Goal: Task Accomplishment & Management: Use online tool/utility

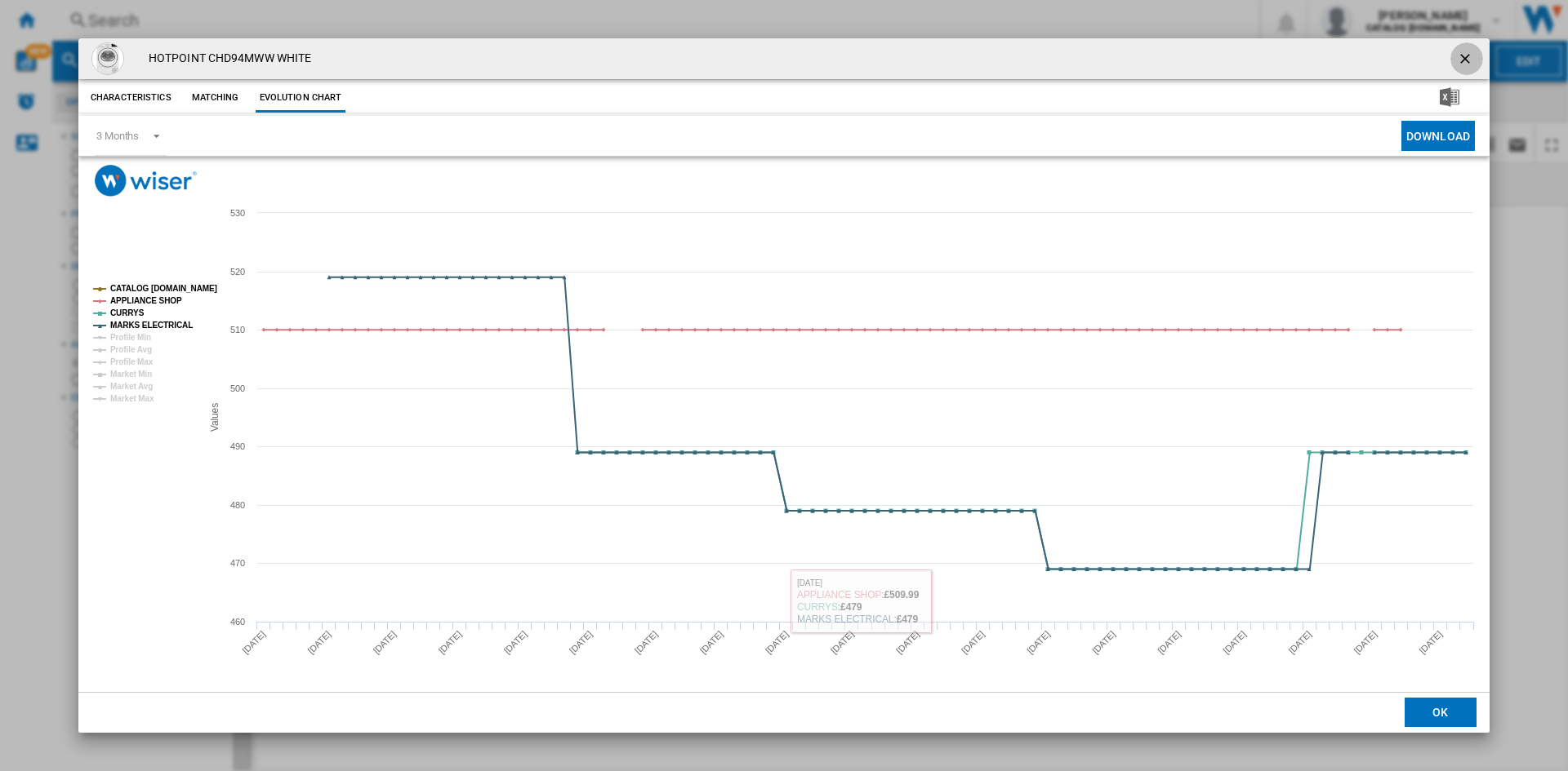
click at [1463, 52] on ng-md-icon "getI18NText('BUTTONS.CLOSE_DIALOG')" at bounding box center [1466, 60] width 19 height 19
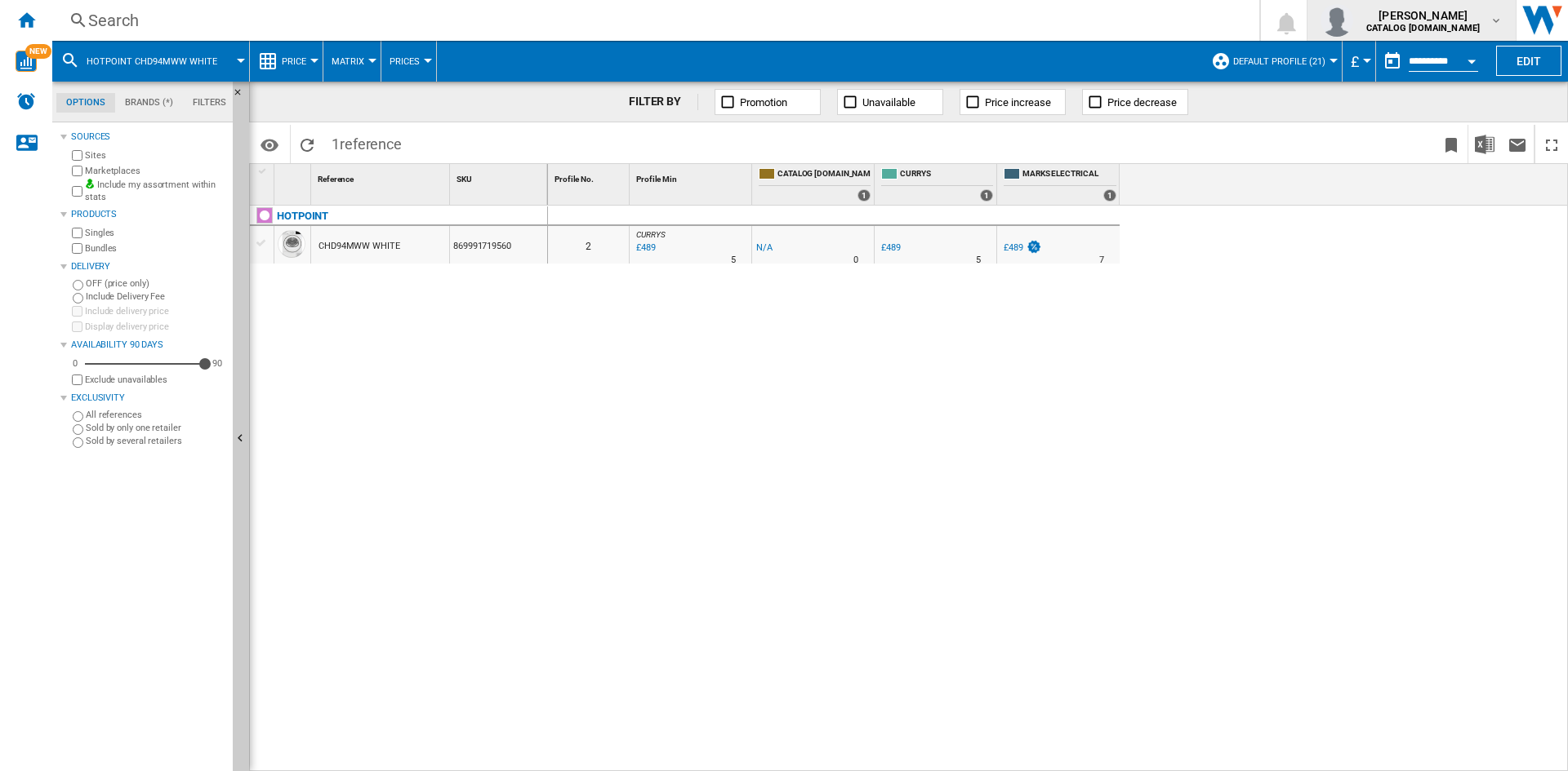
click at [1493, 21] on md-icon "button" at bounding box center [1496, 20] width 13 height 13
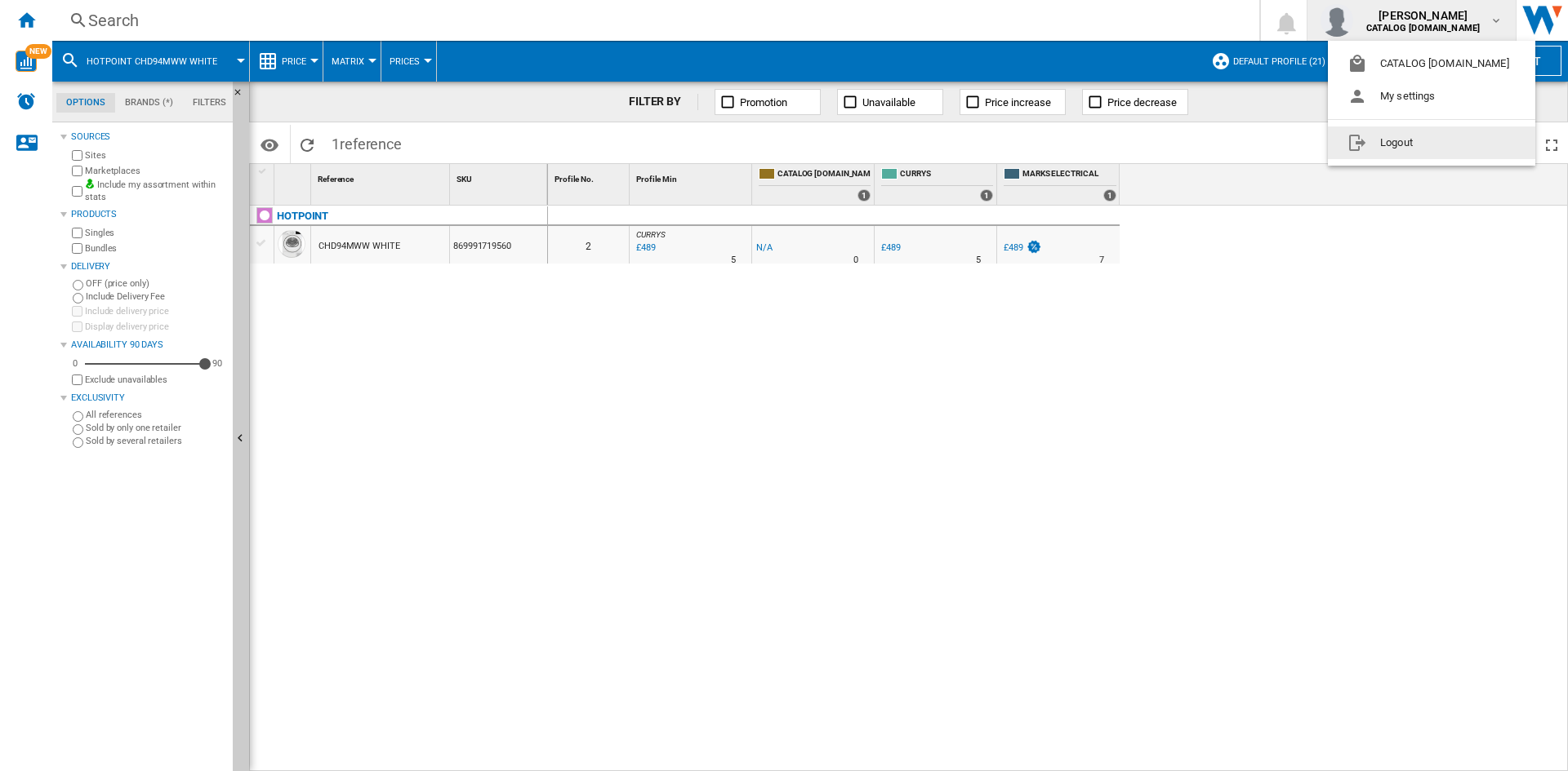
click at [1418, 140] on button "Logout" at bounding box center [1430, 143] width 207 height 33
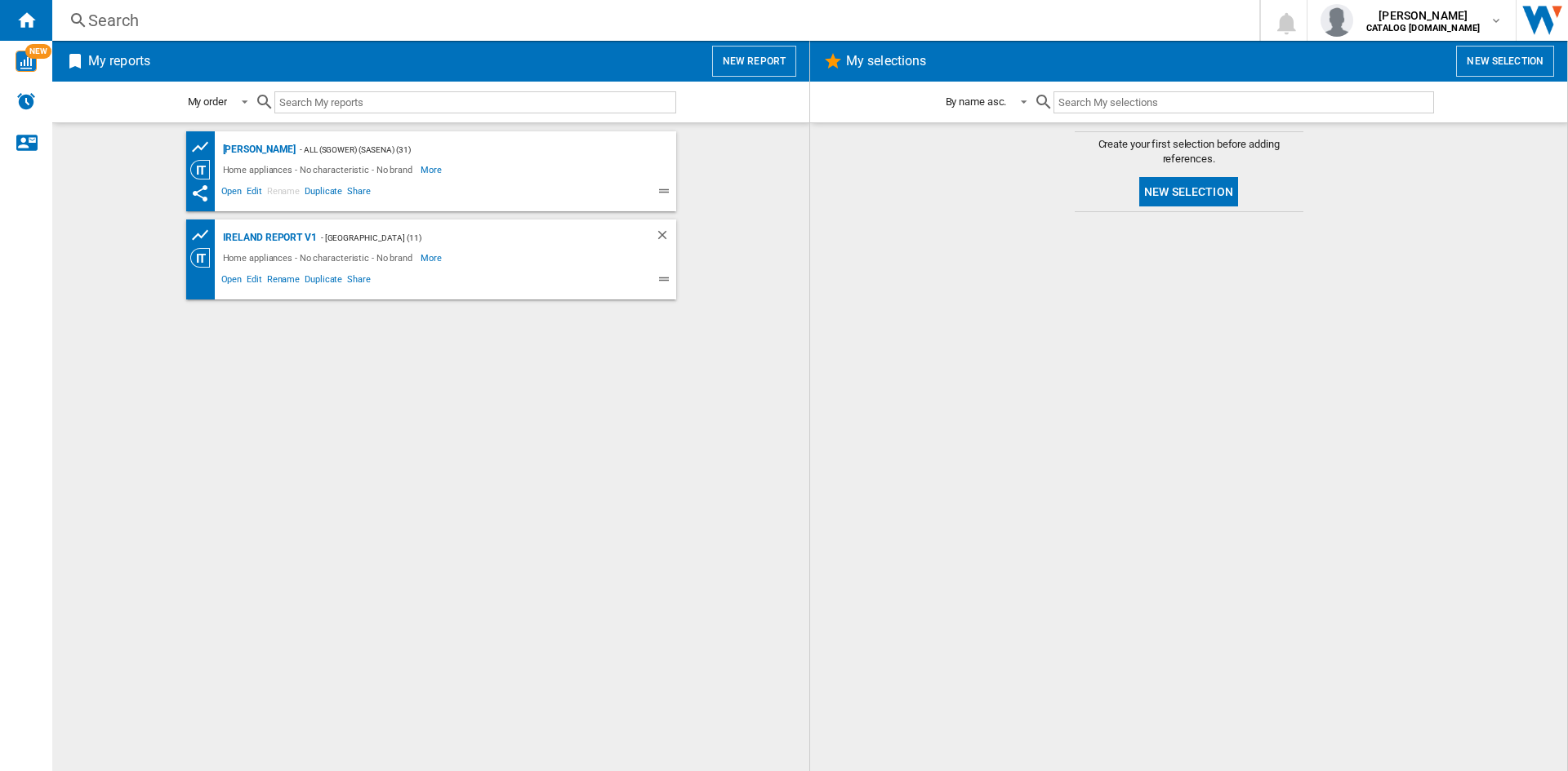
drag, startPoint x: 1286, startPoint y: 499, endPoint x: 1285, endPoint y: 515, distance: 16.0
click at [1286, 500] on div at bounding box center [1188, 492] width 724 height 543
click at [106, 16] on div "Search" at bounding box center [653, 20] width 1129 height 23
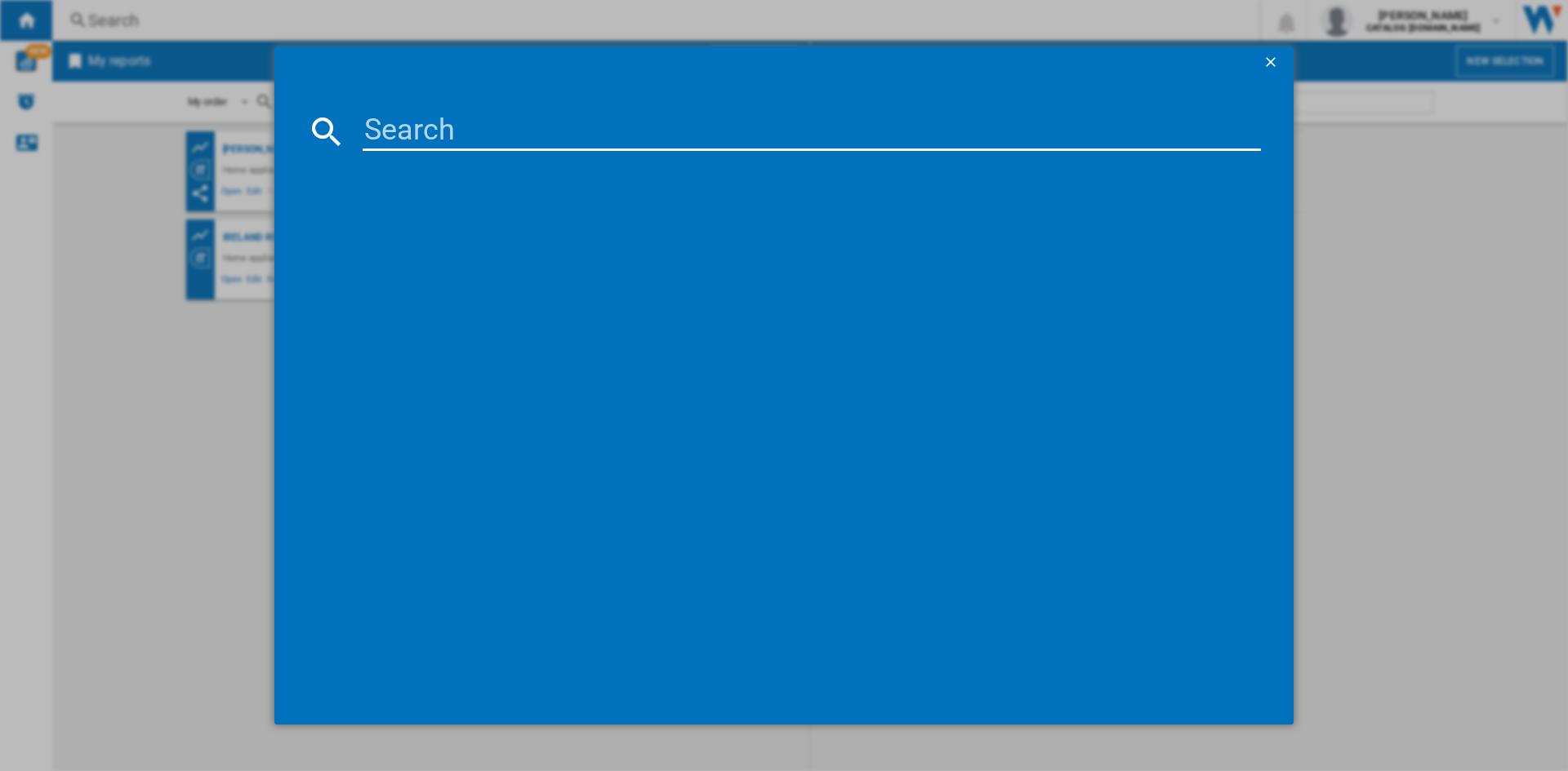
click at [399, 136] on input at bounding box center [811, 131] width 898 height 39
paste input "IDMA 75624 MY TIME UK"
click at [535, 127] on input "IDMA 75624 MY" at bounding box center [811, 131] width 898 height 39
click at [442, 127] on input "IDMA 75624MY" at bounding box center [811, 131] width 898 height 39
click at [573, 136] on input "IDMA75624MY" at bounding box center [811, 131] width 898 height 39
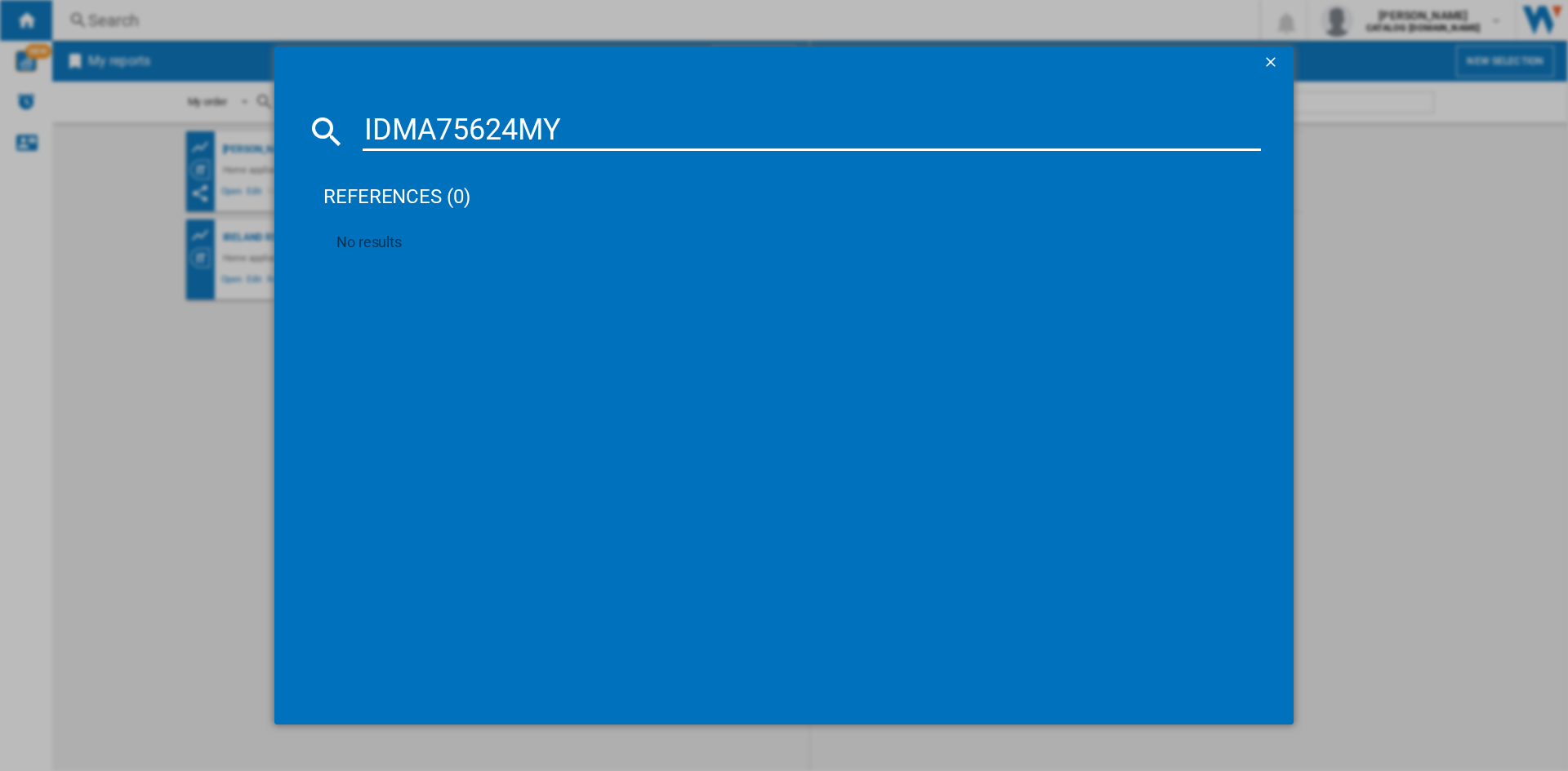
click at [566, 123] on input "IDMA75624MY" at bounding box center [811, 131] width 898 height 39
type input "IDMA75624"
click at [451, 234] on div "INDESIT MY TIME IDMA75624 WHITE" at bounding box center [795, 238] width 882 height 16
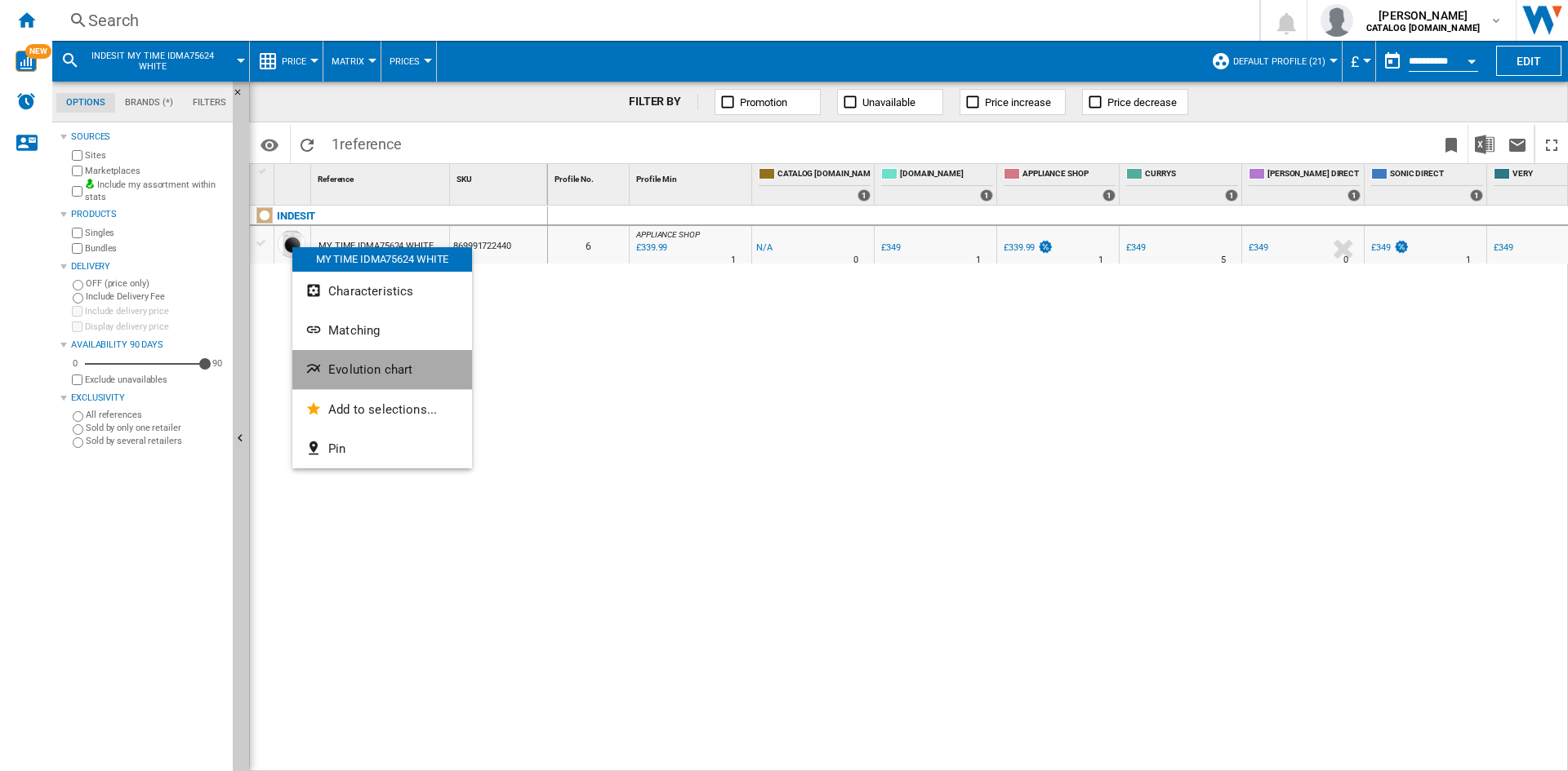
click at [379, 364] on span "Evolution chart" at bounding box center [370, 370] width 84 height 15
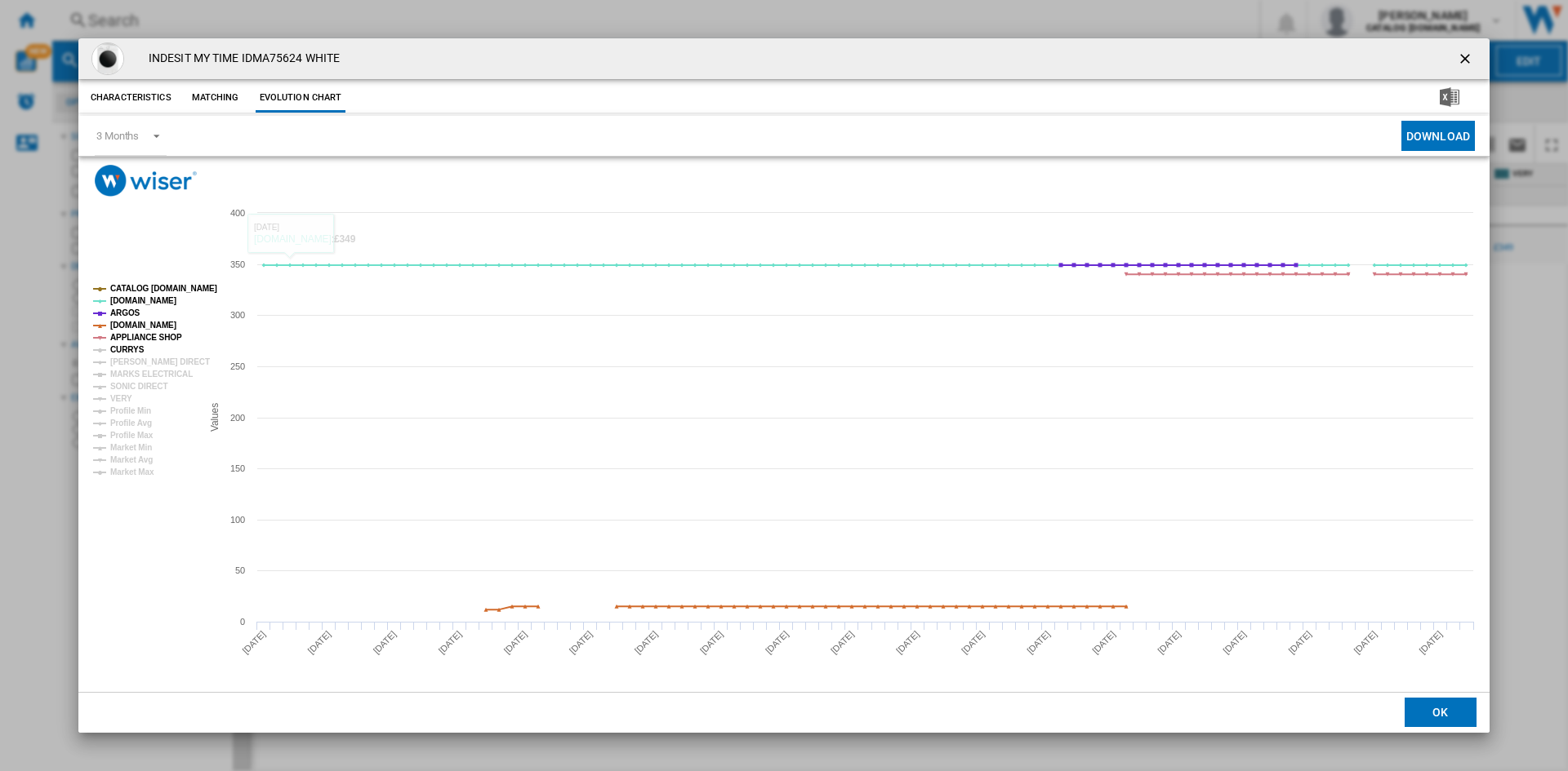
click at [125, 350] on tspan "CURRYS" at bounding box center [128, 350] width 35 height 9
click at [132, 370] on tspan "MARKS ELECTRICAL" at bounding box center [151, 375] width 82 height 9
click at [139, 357] on tspan "HUGHES DIRECT" at bounding box center [160, 362] width 99 height 9
click at [142, 391] on tspan "SONIC DIRECT" at bounding box center [139, 386] width 57 height 9
drag, startPoint x: 127, startPoint y: 396, endPoint x: 137, endPoint y: 396, distance: 10.0
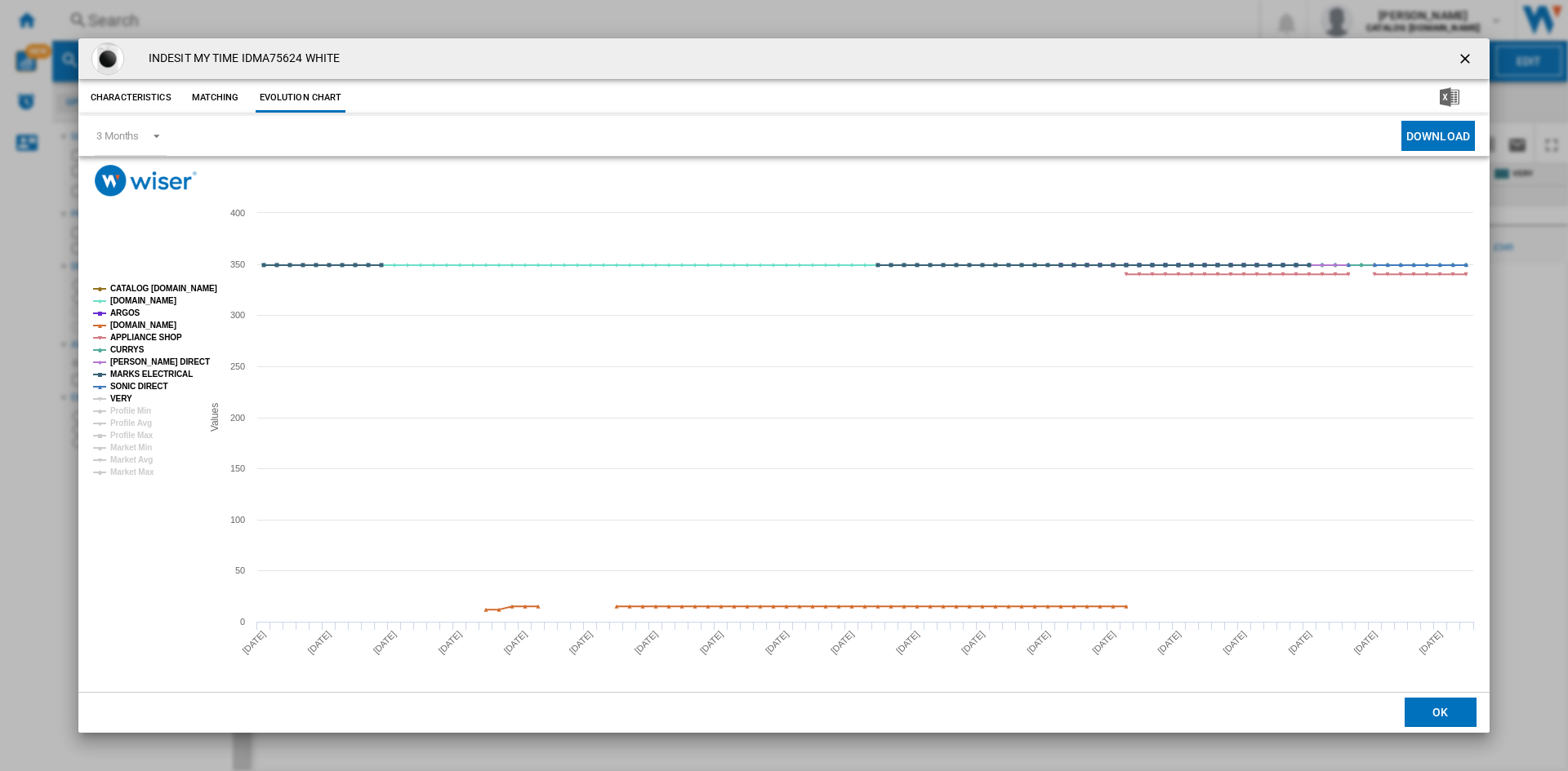
click at [127, 397] on tspan "VERY" at bounding box center [121, 399] width 22 height 9
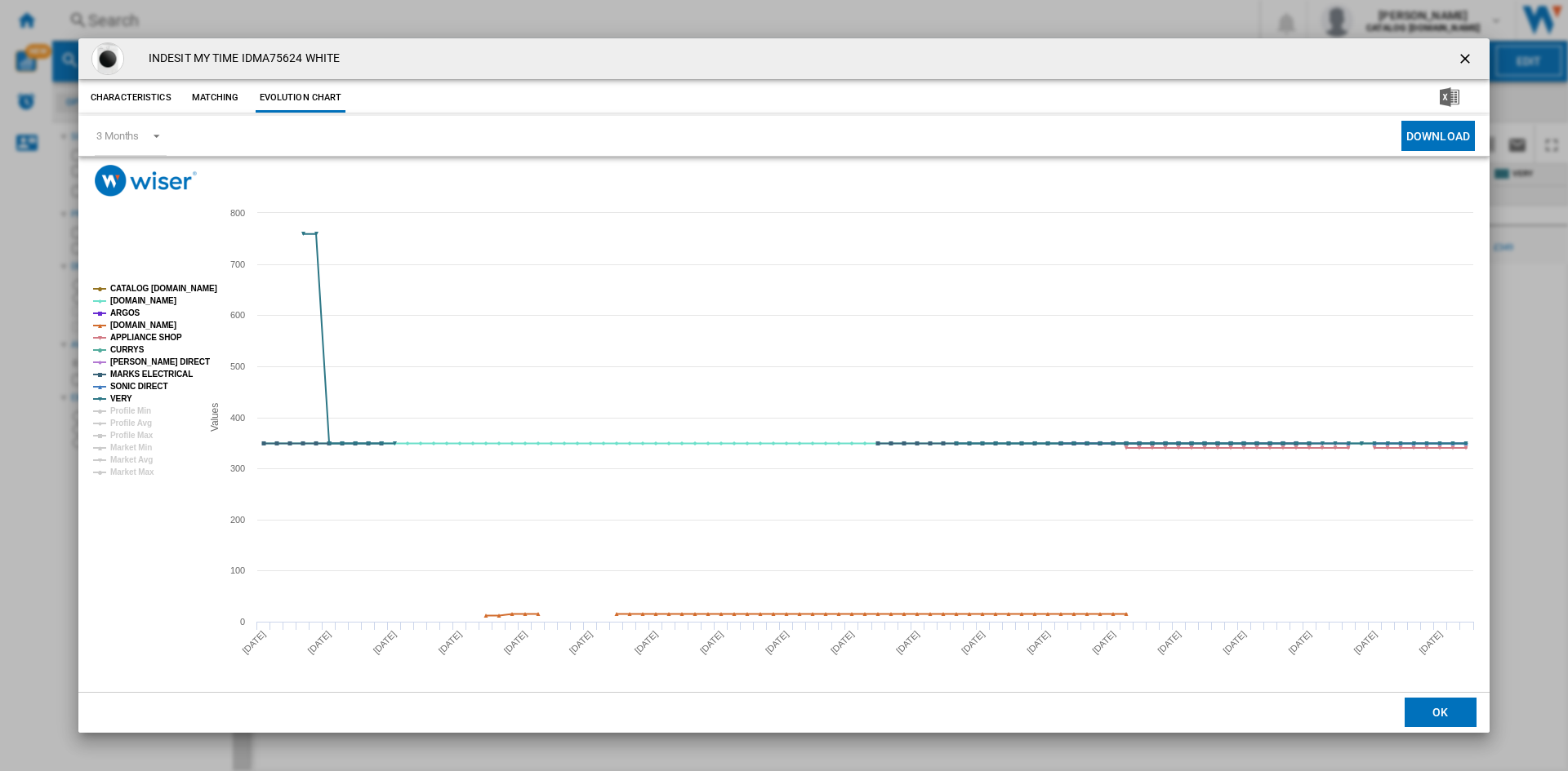
drag, startPoint x: 1469, startPoint y: 58, endPoint x: 1461, endPoint y: 67, distance: 12.0
click at [1469, 58] on ng-md-icon "getI18NText('BUTTONS.CLOSE_DIALOG')" at bounding box center [1466, 60] width 19 height 19
